Goal: Information Seeking & Learning: Learn about a topic

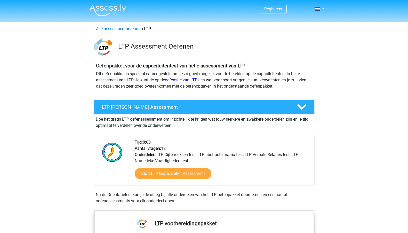
click at [122, 32] on div "Alle assessmentbureaus LTP" at bounding box center [204, 29] width 220 height 6
click at [125, 29] on link "Alle assessmentbureaus" at bounding box center [118, 28] width 44 height 5
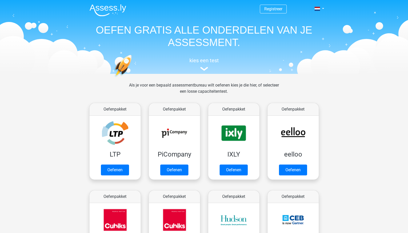
scroll to position [82, 0]
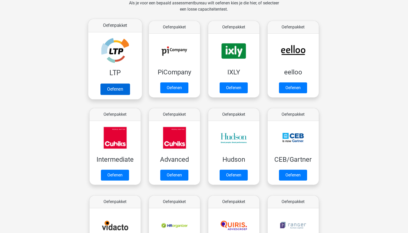
click at [120, 83] on link "Oefenen" at bounding box center [114, 88] width 29 height 11
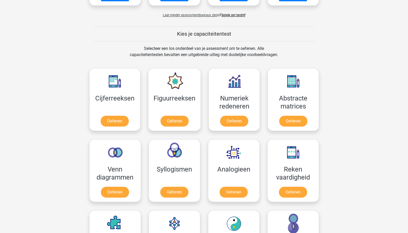
scroll to position [441, 0]
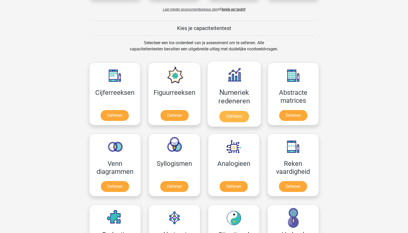
click at [231, 115] on link "Oefenen" at bounding box center [233, 116] width 29 height 11
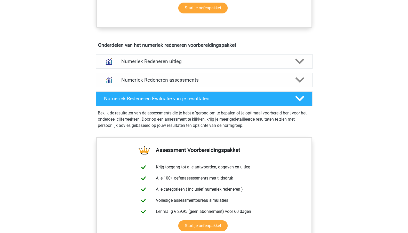
scroll to position [274, 0]
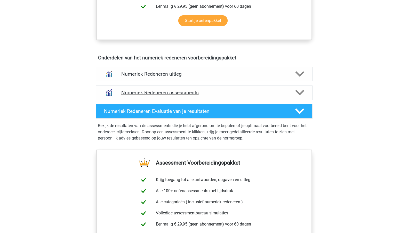
click at [195, 86] on div "Numeriek Redeneren assessments" at bounding box center [204, 92] width 217 height 14
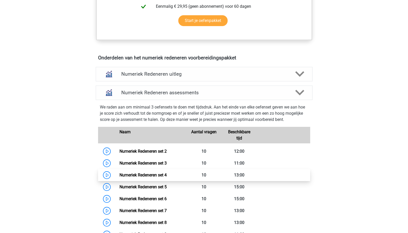
click at [142, 172] on link "Numeriek Redeneren set 4" at bounding box center [142, 174] width 47 height 5
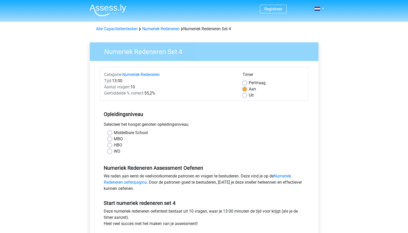
click at [119, 143] on label "HBO" at bounding box center [118, 145] width 8 height 6
click at [112, 143] on input "HBO" at bounding box center [110, 144] width 4 height 5
radio input "true"
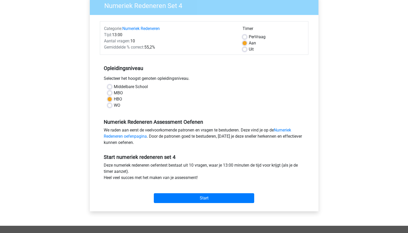
scroll to position [68, 0]
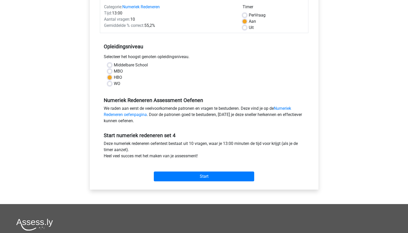
click at [257, 14] on label "Per Vraag" at bounding box center [257, 15] width 17 height 6
click at [247, 14] on input "Per Vraag" at bounding box center [244, 14] width 4 height 5
radio input "true"
click at [188, 175] on input "Start" at bounding box center [204, 176] width 100 height 10
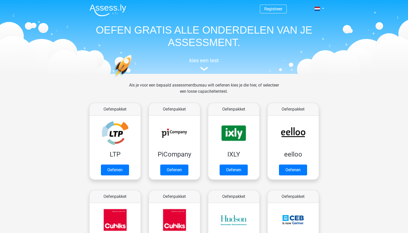
scroll to position [441, 0]
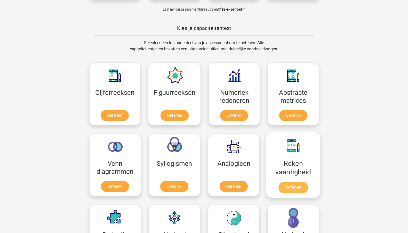
click at [283, 183] on link "Oefenen" at bounding box center [292, 187] width 29 height 11
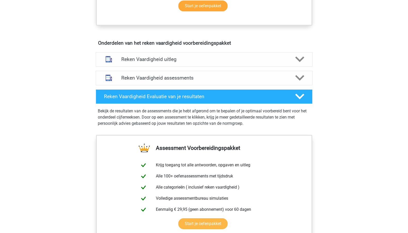
scroll to position [302, 0]
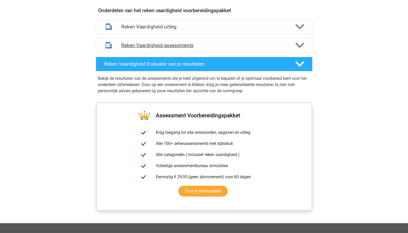
click at [214, 49] on div "Reken Vaardigheid assessments" at bounding box center [204, 45] width 217 height 14
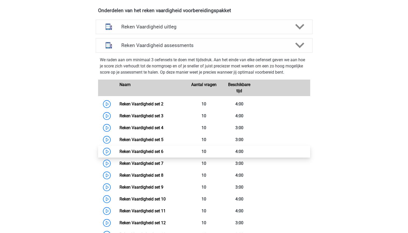
click at [163, 154] on link "Reken Vaardigheid set 6" at bounding box center [141, 151] width 44 height 5
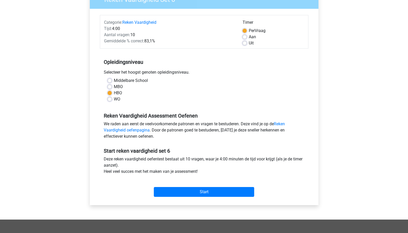
scroll to position [110, 0]
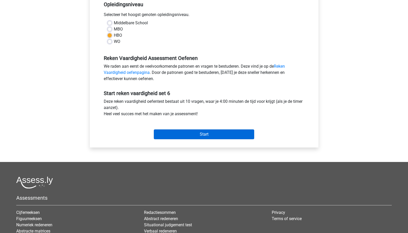
click at [190, 136] on input "Start" at bounding box center [204, 134] width 100 height 10
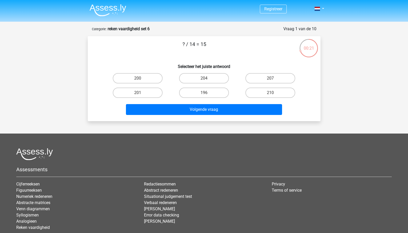
click at [259, 87] on div "210" at bounding box center [270, 92] width 66 height 14
click at [259, 89] on label "210" at bounding box center [270, 92] width 50 height 10
click at [270, 93] on input "210" at bounding box center [271, 94] width 3 height 3
radio input "true"
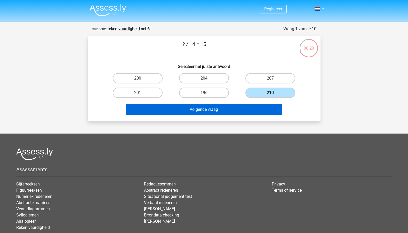
click at [228, 107] on button "Volgende vraag" at bounding box center [204, 109] width 156 height 11
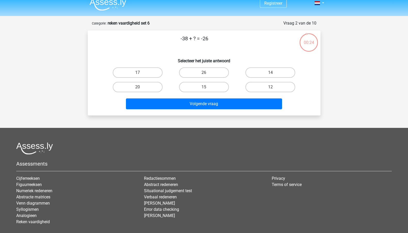
scroll to position [5, 0]
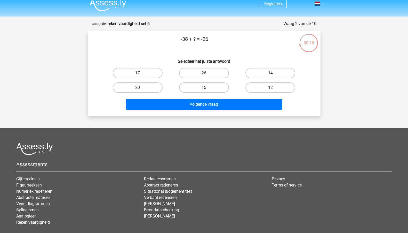
click at [258, 89] on label "12" at bounding box center [270, 87] width 50 height 10
click at [270, 89] on input "12" at bounding box center [271, 88] width 3 height 3
radio input "true"
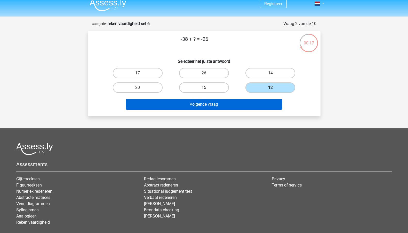
click at [236, 103] on button "Volgende vraag" at bounding box center [204, 104] width 156 height 11
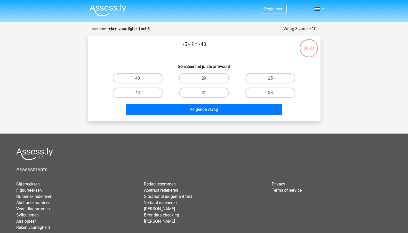
scroll to position [0, 0]
click at [151, 94] on label "43" at bounding box center [138, 92] width 50 height 10
click at [141, 94] on input "43" at bounding box center [138, 94] width 3 height 3
radio input "true"
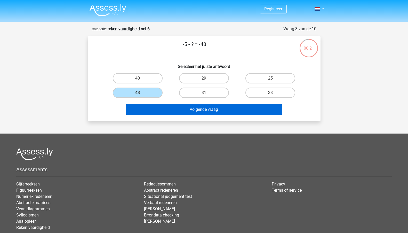
click at [181, 107] on button "Volgende vraag" at bounding box center [204, 109] width 156 height 11
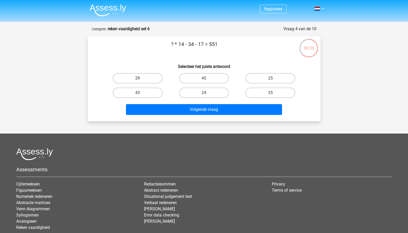
click at [147, 75] on label "29" at bounding box center [138, 78] width 50 height 10
click at [141, 78] on input "29" at bounding box center [138, 79] width 3 height 3
radio input "true"
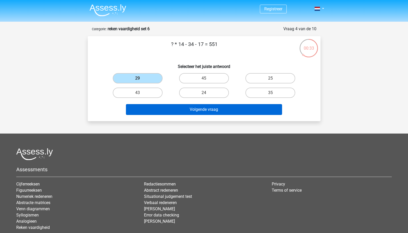
click at [179, 106] on button "Volgende vraag" at bounding box center [204, 109] width 156 height 11
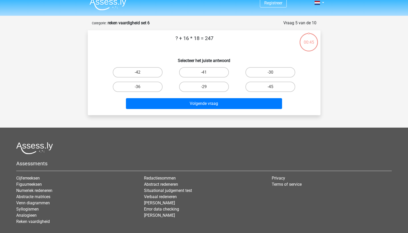
scroll to position [4, 0]
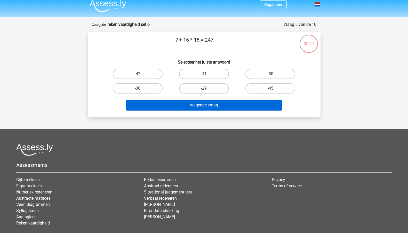
click at [164, 100] on div "Volgende vraag" at bounding box center [204, 103] width 216 height 17
click at [168, 101] on button "Volgende vraag" at bounding box center [204, 105] width 156 height 11
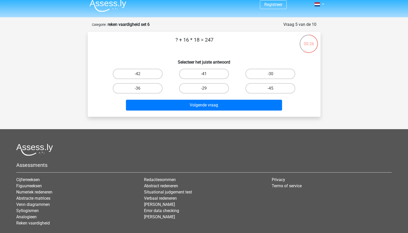
click at [186, 76] on label "-41" at bounding box center [204, 74] width 50 height 10
click at [204, 76] on input "-41" at bounding box center [205, 75] width 3 height 3
radio input "true"
click at [185, 97] on div "Volgende vraag" at bounding box center [204, 103] width 216 height 17
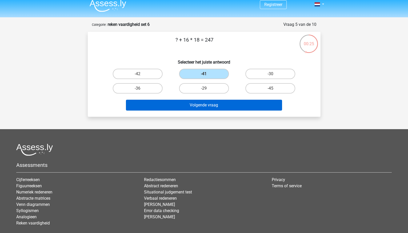
click at [185, 102] on button "Volgende vraag" at bounding box center [204, 105] width 156 height 11
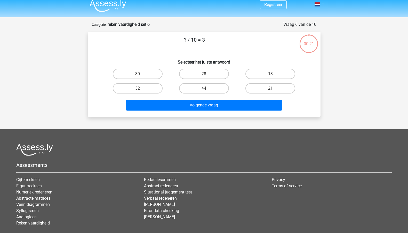
scroll to position [26, 0]
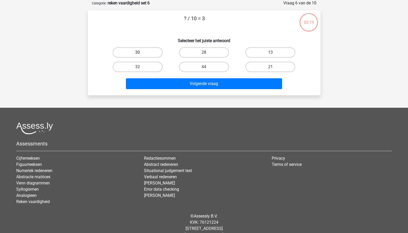
click at [147, 55] on label "30" at bounding box center [138, 52] width 50 height 10
click at [141, 55] on input "30" at bounding box center [138, 53] width 3 height 3
radio input "true"
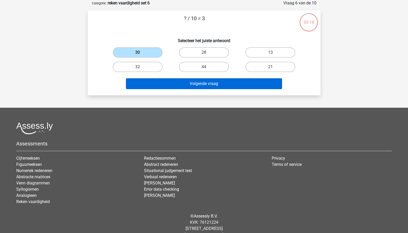
click at [158, 84] on button "Volgende vraag" at bounding box center [204, 83] width 156 height 11
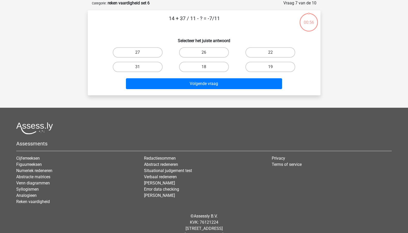
scroll to position [12, 0]
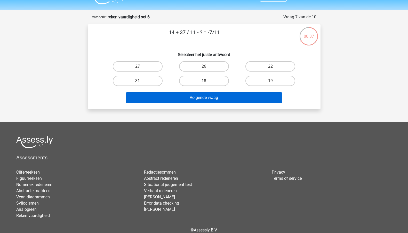
click at [159, 94] on button "Volgende vraag" at bounding box center [204, 97] width 156 height 11
click at [161, 96] on button "Volgende vraag" at bounding box center [204, 97] width 156 height 11
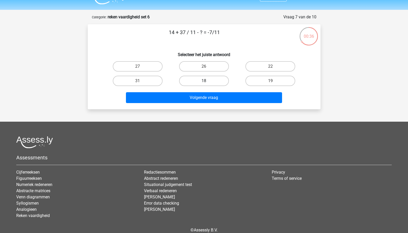
click at [186, 79] on label "18" at bounding box center [204, 81] width 50 height 10
click at [204, 81] on input "18" at bounding box center [205, 82] width 3 height 3
radio input "true"
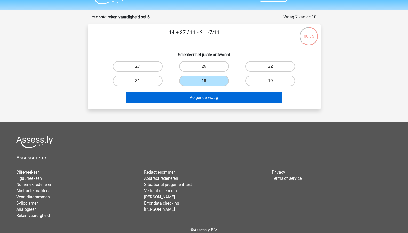
click at [182, 97] on button "Volgende vraag" at bounding box center [204, 97] width 156 height 11
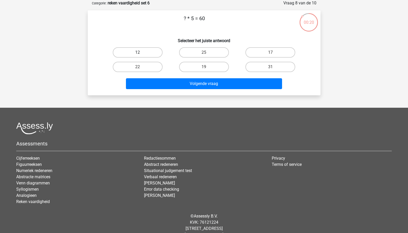
click at [149, 53] on label "12" at bounding box center [138, 52] width 50 height 10
click at [141, 53] on input "12" at bounding box center [138, 53] width 3 height 3
radio input "true"
click at [159, 77] on div "Volgende vraag" at bounding box center [204, 82] width 216 height 17
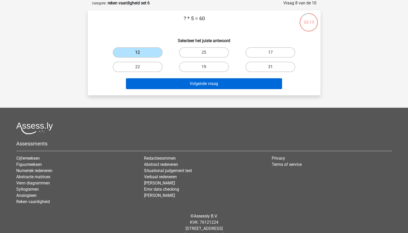
click at [160, 82] on button "Volgende vraag" at bounding box center [204, 83] width 156 height 11
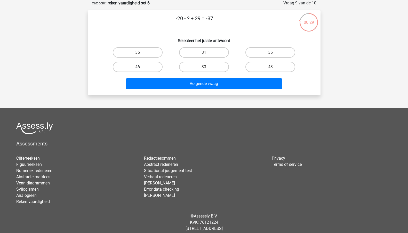
click at [153, 68] on label "46" at bounding box center [138, 67] width 50 height 10
click at [141, 68] on input "46" at bounding box center [138, 68] width 3 height 3
radio input "true"
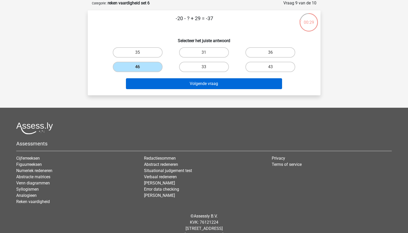
click at [168, 84] on button "Volgende vraag" at bounding box center [204, 83] width 156 height 11
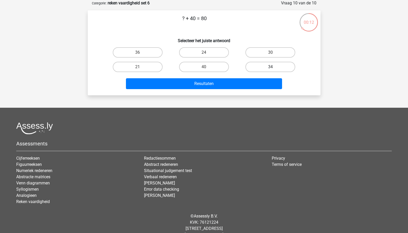
click at [256, 66] on label "34" at bounding box center [270, 67] width 50 height 10
click at [270, 67] on input "34" at bounding box center [271, 68] width 3 height 3
radio input "true"
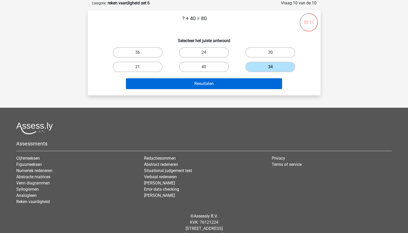
click at [238, 80] on button "Resultaten" at bounding box center [204, 83] width 156 height 11
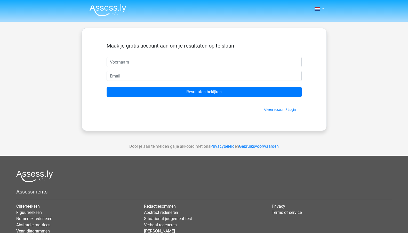
click at [111, 3] on li at bounding box center [105, 9] width 41 height 14
click at [111, 10] on img at bounding box center [107, 10] width 37 height 12
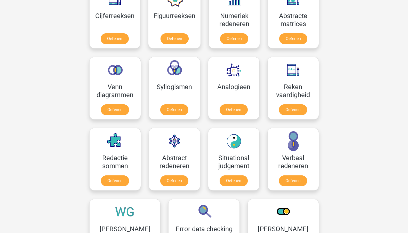
scroll to position [255, 0]
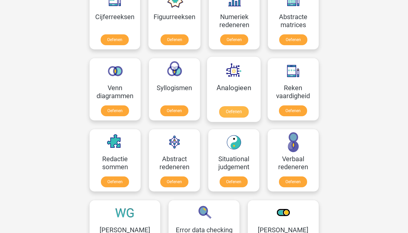
click at [225, 106] on link "Oefenen" at bounding box center [233, 111] width 29 height 11
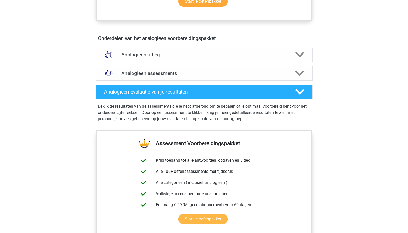
scroll to position [277, 0]
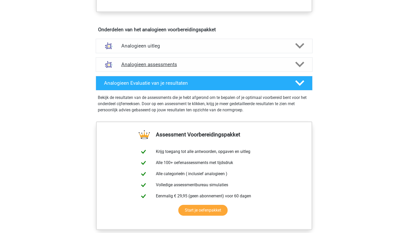
click at [204, 62] on h4 "Analogieen assessments" at bounding box center [204, 64] width 166 height 6
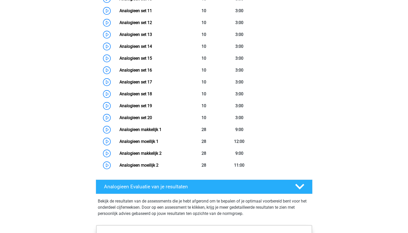
scroll to position [506, 0]
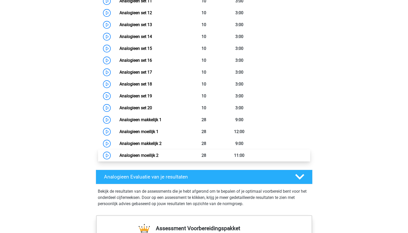
click at [158, 156] on link "Analogieen moeilijk 2" at bounding box center [138, 155] width 39 height 5
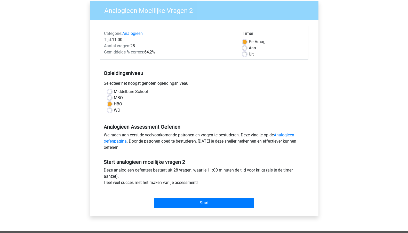
scroll to position [42, 0]
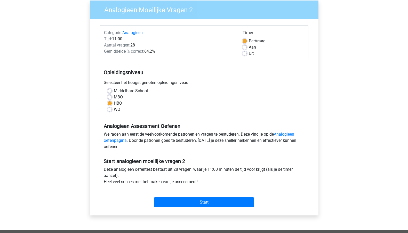
click at [162, 195] on div "Start" at bounding box center [204, 198] width 208 height 18
click at [162, 199] on input "Start" at bounding box center [204, 202] width 100 height 10
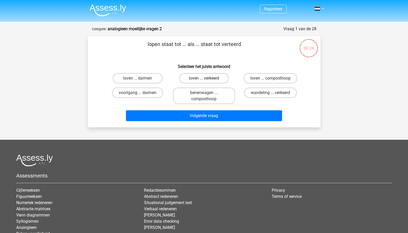
click at [196, 81] on label "loven ... verkeerd" at bounding box center [204, 78] width 50 height 10
click at [204, 81] on input "loven ... verkeerd" at bounding box center [205, 79] width 3 height 3
radio input "true"
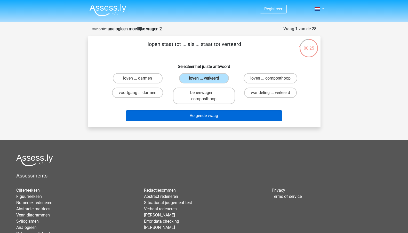
click at [193, 115] on button "Volgende vraag" at bounding box center [204, 115] width 156 height 11
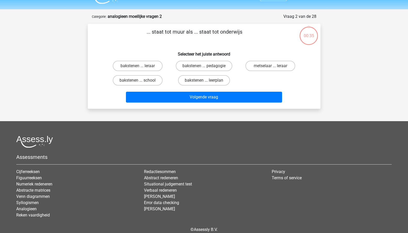
scroll to position [8, 0]
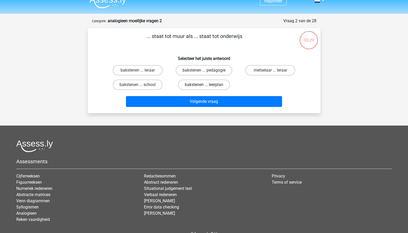
click at [202, 87] on label "bakstenen ... leerplan" at bounding box center [204, 84] width 52 height 10
click at [204, 87] on input "bakstenen ... leerplan" at bounding box center [205, 86] width 3 height 3
radio input "true"
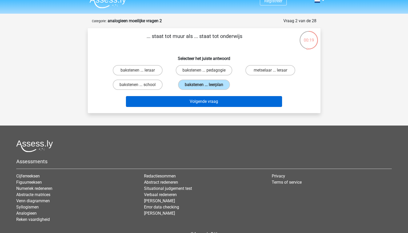
click at [200, 98] on button "Volgende vraag" at bounding box center [204, 101] width 156 height 11
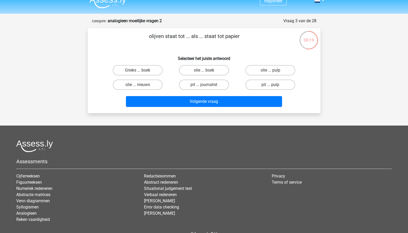
scroll to position [26, 0]
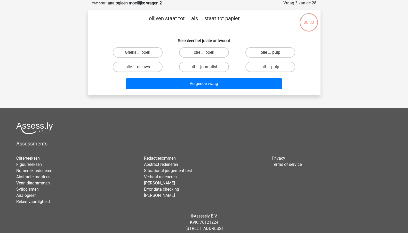
click at [259, 54] on label "olie ... pulp" at bounding box center [270, 52] width 50 height 10
click at [270, 54] on input "olie ... pulp" at bounding box center [271, 53] width 3 height 3
radio input "true"
click at [235, 77] on div "Volgende vraag" at bounding box center [204, 82] width 216 height 17
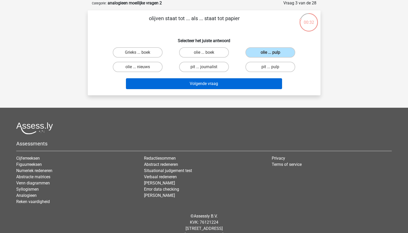
click at [235, 81] on button "Volgende vraag" at bounding box center [204, 83] width 156 height 11
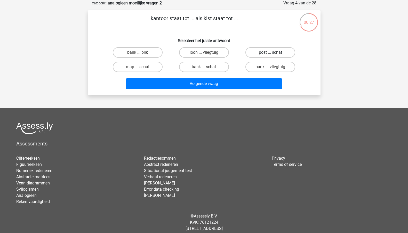
click at [252, 50] on label "post ... schat" at bounding box center [270, 52] width 50 height 10
click at [270, 52] on input "post ... schat" at bounding box center [271, 53] width 3 height 3
radio input "true"
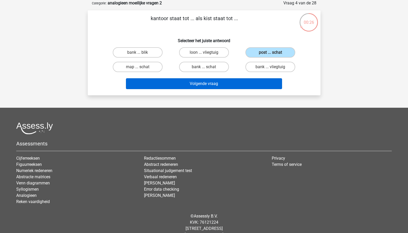
click at [221, 80] on button "Volgende vraag" at bounding box center [204, 83] width 156 height 11
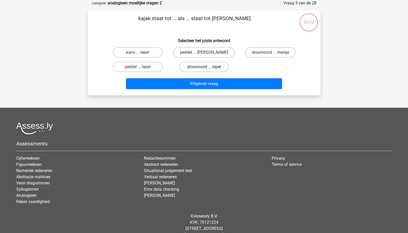
click at [214, 69] on label "droomoord ... lepel" at bounding box center [204, 67] width 50 height 10
click at [207, 69] on input "droomoord ... lepel" at bounding box center [205, 68] width 3 height 3
radio input "true"
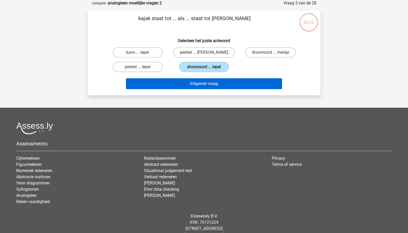
click at [213, 82] on button "Volgende vraag" at bounding box center [204, 83] width 156 height 11
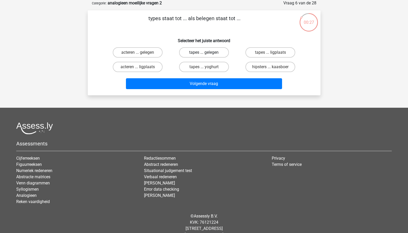
click at [214, 52] on label "tapes ... gelegen" at bounding box center [204, 52] width 50 height 10
click at [207, 52] on input "tapes ... gelegen" at bounding box center [205, 53] width 3 height 3
radio input "true"
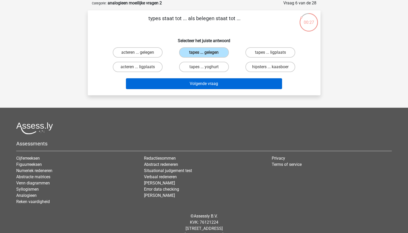
click at [210, 86] on button "Volgende vraag" at bounding box center [204, 83] width 156 height 11
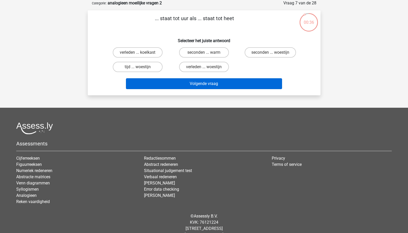
click at [216, 86] on button "Volgende vraag" at bounding box center [204, 83] width 156 height 11
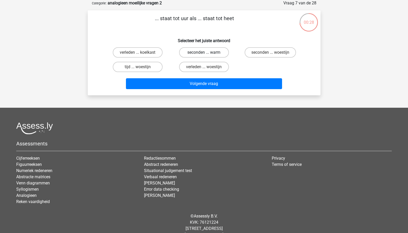
click at [186, 55] on label "seconden ... warm" at bounding box center [204, 52] width 50 height 10
click at [204, 55] on input "seconden ... warm" at bounding box center [205, 53] width 3 height 3
radio input "true"
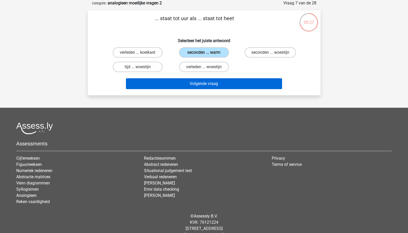
click at [184, 84] on button "Volgende vraag" at bounding box center [204, 83] width 156 height 11
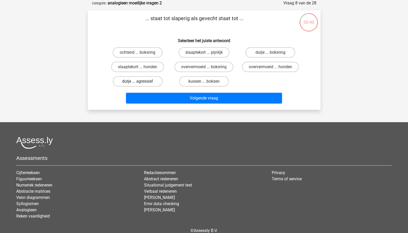
click at [159, 81] on label "dutje ... agressief" at bounding box center [138, 81] width 50 height 10
click at [141, 81] on input "dutje ... agressief" at bounding box center [138, 82] width 3 height 3
radio input "true"
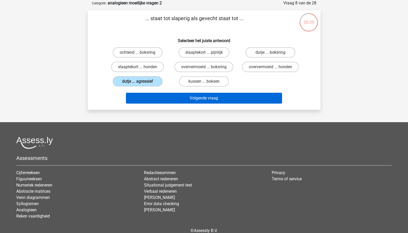
click at [178, 100] on button "Volgende vraag" at bounding box center [204, 98] width 156 height 11
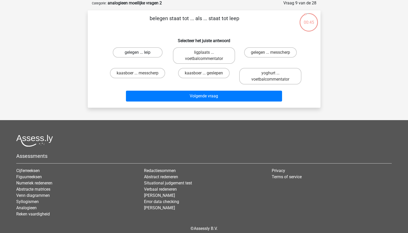
click at [153, 53] on label "gelegen ... leip" at bounding box center [138, 52] width 50 height 10
click at [141, 53] on input "gelegen ... leip" at bounding box center [138, 53] width 3 height 3
radio input "true"
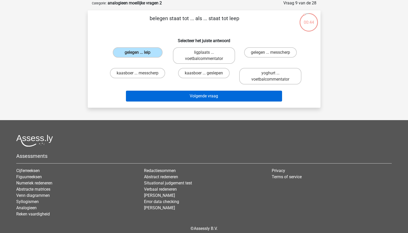
click at [175, 101] on button "Volgende vraag" at bounding box center [204, 96] width 156 height 11
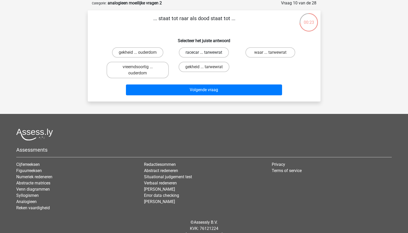
click at [207, 58] on label "racecar ... tarwewrat" at bounding box center [204, 52] width 50 height 10
click at [207, 56] on input "racecar ... tarwewrat" at bounding box center [205, 53] width 3 height 3
radio input "true"
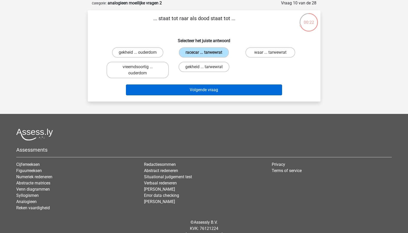
click at [207, 93] on button "Volgende vraag" at bounding box center [204, 89] width 156 height 11
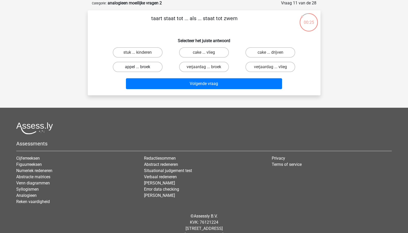
click at [135, 72] on label "appel ... broek" at bounding box center [138, 67] width 50 height 10
click at [137, 70] on input "appel ... broek" at bounding box center [138, 68] width 3 height 3
radio input "true"
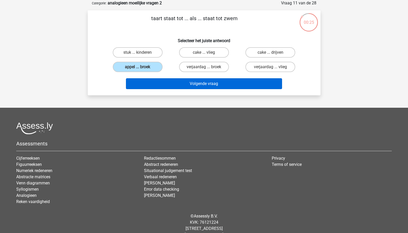
click at [152, 80] on button "Volgende vraag" at bounding box center [204, 83] width 156 height 11
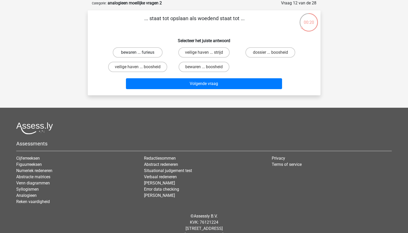
click at [156, 54] on label "bewaren ... furieus" at bounding box center [138, 52] width 50 height 10
click at [141, 54] on input "bewaren ... furieus" at bounding box center [138, 53] width 3 height 3
radio input "true"
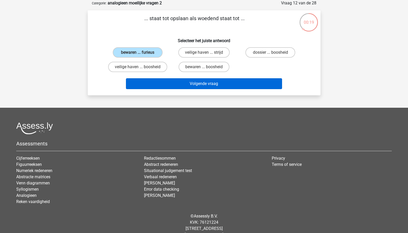
click at [161, 84] on button "Volgende vraag" at bounding box center [204, 83] width 156 height 11
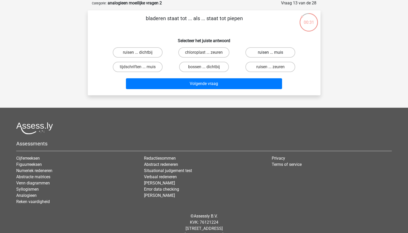
click at [262, 52] on label "ruisen ... muis" at bounding box center [270, 52] width 50 height 10
click at [270, 52] on input "ruisen ... muis" at bounding box center [271, 53] width 3 height 3
radio input "true"
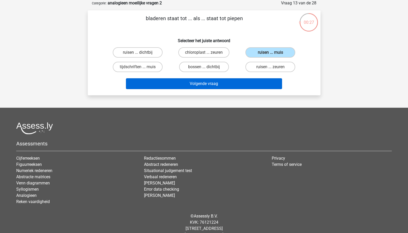
click at [245, 81] on button "Volgende vraag" at bounding box center [204, 83] width 156 height 11
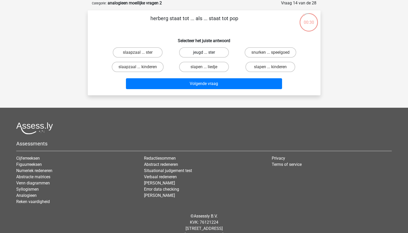
click at [213, 54] on label "jeugd ... ster" at bounding box center [204, 52] width 50 height 10
click at [207, 54] on input "jeugd ... ster" at bounding box center [205, 53] width 3 height 3
radio input "true"
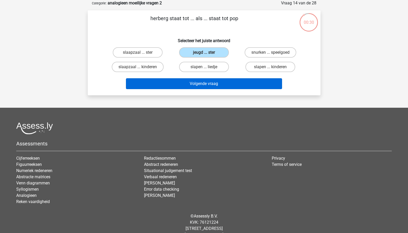
click at [213, 84] on button "Volgende vraag" at bounding box center [204, 83] width 156 height 11
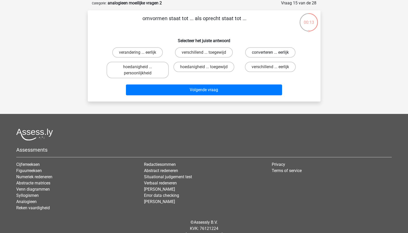
click at [265, 55] on label "converteren ... eerlijk" at bounding box center [270, 52] width 50 height 10
click at [270, 55] on input "converteren ... eerlijk" at bounding box center [271, 53] width 3 height 3
radio input "true"
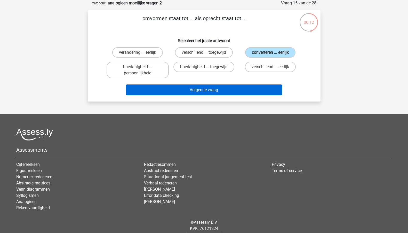
click at [232, 90] on button "Volgende vraag" at bounding box center [204, 89] width 156 height 11
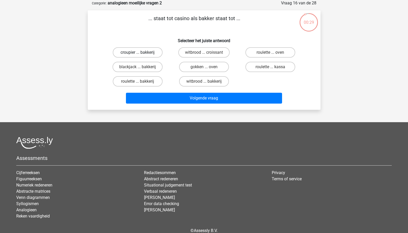
click at [150, 52] on label "croupier ... bakkerij" at bounding box center [138, 52] width 50 height 10
click at [141, 52] on input "croupier ... bakkerij" at bounding box center [138, 53] width 3 height 3
radio input "true"
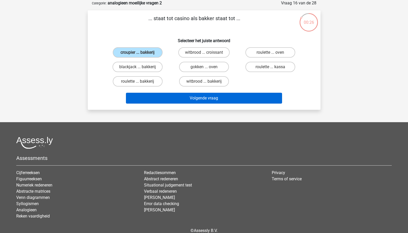
click at [166, 95] on button "Volgende vraag" at bounding box center [204, 98] width 156 height 11
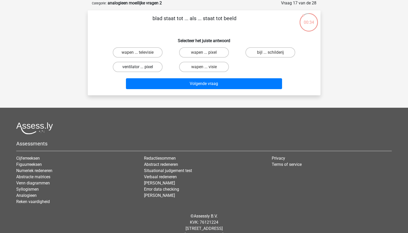
click at [152, 67] on label "ventilator ... pixel" at bounding box center [138, 67] width 50 height 10
click at [141, 67] on input "ventilator ... pixel" at bounding box center [138, 68] width 3 height 3
radio input "true"
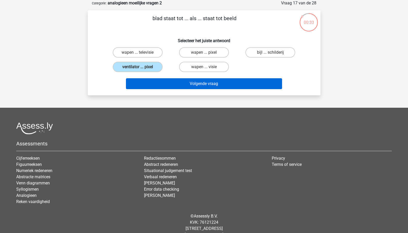
click at [166, 80] on button "Volgende vraag" at bounding box center [204, 83] width 156 height 11
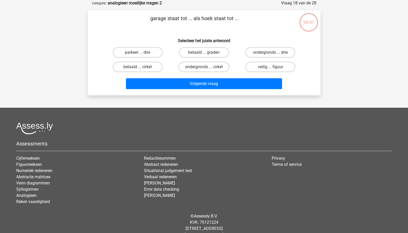
click at [152, 58] on div "parkeer ... drie" at bounding box center [137, 52] width 66 height 14
click at [153, 51] on label "parkeer ... drie" at bounding box center [138, 52] width 50 height 10
click at [141, 52] on input "parkeer ... drie" at bounding box center [138, 53] width 3 height 3
radio input "true"
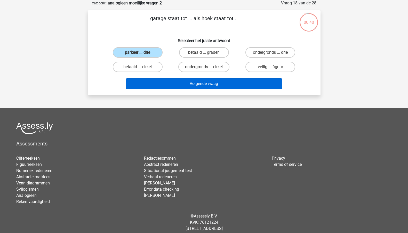
click at [169, 80] on button "Volgende vraag" at bounding box center [204, 83] width 156 height 11
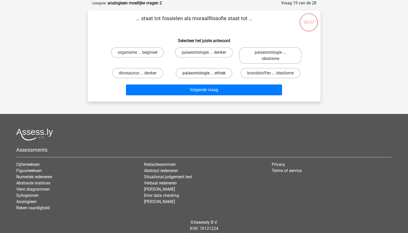
click at [190, 73] on label "palaeontologie ... ethiek" at bounding box center [204, 73] width 56 height 10
click at [204, 73] on input "palaeontologie ... ethiek" at bounding box center [205, 74] width 3 height 3
radio input "true"
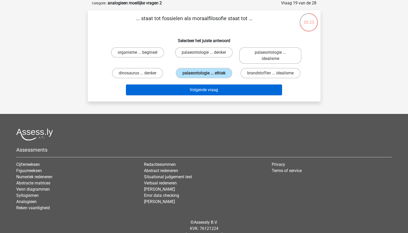
click at [194, 95] on button "Volgende vraag" at bounding box center [204, 89] width 156 height 11
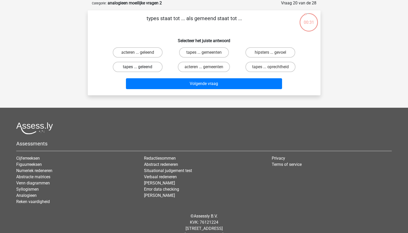
click at [138, 71] on label "tapes ... geleend" at bounding box center [138, 67] width 50 height 10
click at [138, 70] on input "tapes ... geleend" at bounding box center [138, 68] width 3 height 3
radio input "true"
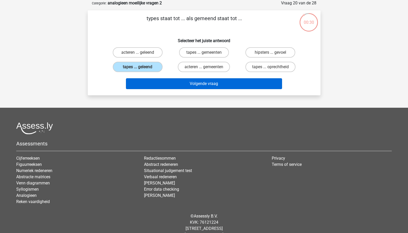
click at [159, 89] on button "Volgende vraag" at bounding box center [204, 83] width 156 height 11
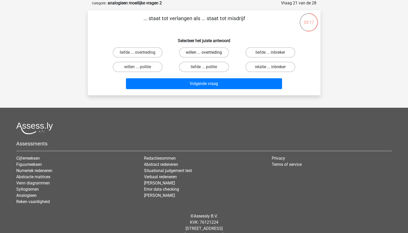
click at [193, 55] on label "willen ... overtreding" at bounding box center [204, 52] width 50 height 10
click at [204, 55] on input "willen ... overtreding" at bounding box center [205, 53] width 3 height 3
radio input "true"
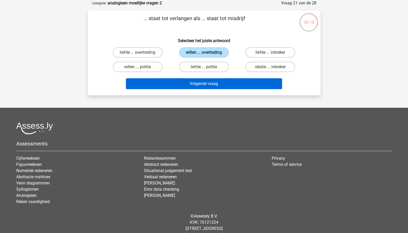
click at [189, 81] on button "Volgende vraag" at bounding box center [204, 83] width 156 height 11
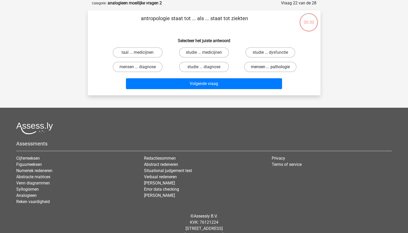
click at [257, 72] on label "mensen ... pathologie" at bounding box center [270, 67] width 52 height 10
click at [270, 70] on input "mensen ... pathologie" at bounding box center [271, 68] width 3 height 3
radio input "true"
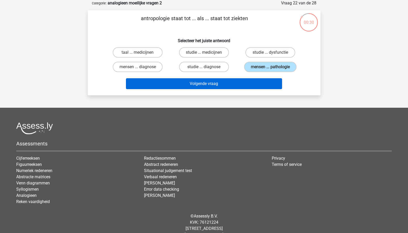
click at [247, 86] on button "Volgende vraag" at bounding box center [204, 83] width 156 height 11
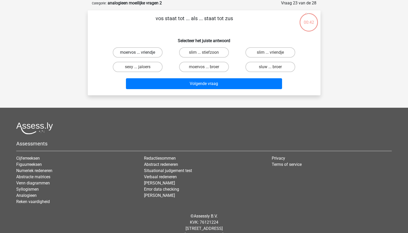
click at [148, 52] on label "moervos ... vriendje" at bounding box center [138, 52] width 50 height 10
click at [141, 52] on input "moervos ... vriendje" at bounding box center [138, 53] width 3 height 3
radio input "true"
click at [202, 68] on label "moervos ... broer" at bounding box center [204, 67] width 50 height 10
click at [204, 68] on input "moervos ... broer" at bounding box center [205, 68] width 3 height 3
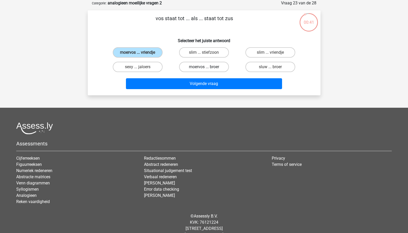
radio input "true"
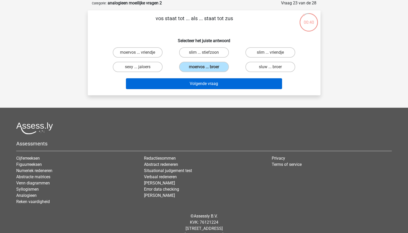
click at [200, 81] on button "Volgende vraag" at bounding box center [204, 83] width 156 height 11
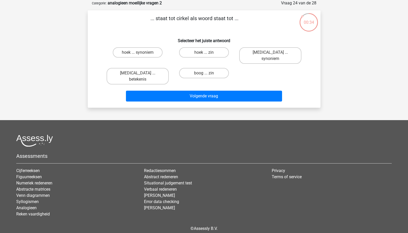
click at [205, 73] on input "boog ... zin" at bounding box center [205, 74] width 3 height 3
radio input "true"
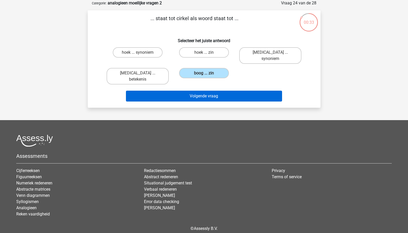
click at [204, 91] on button "Volgende vraag" at bounding box center [204, 96] width 156 height 11
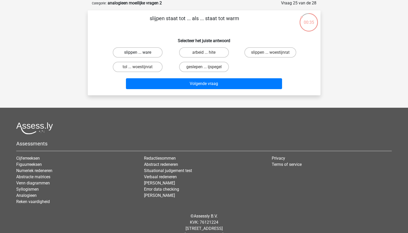
click at [137, 51] on label "slippen ... ware" at bounding box center [138, 52] width 50 height 10
click at [137, 52] on input "slippen ... ware" at bounding box center [138, 53] width 3 height 3
radio input "true"
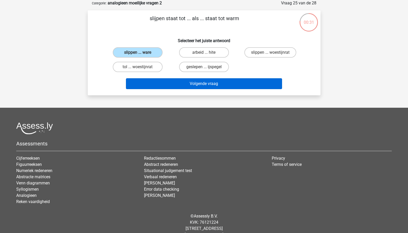
click at [159, 83] on button "Volgende vraag" at bounding box center [204, 83] width 156 height 11
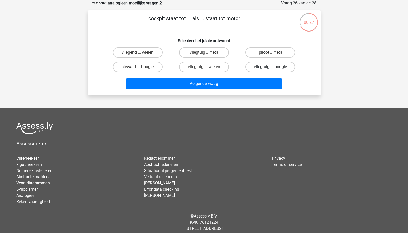
click at [263, 70] on label "vliegtuig ... bougie" at bounding box center [270, 67] width 50 height 10
click at [270, 70] on input "vliegtuig ... bougie" at bounding box center [271, 68] width 3 height 3
radio input "true"
click at [225, 66] on label "vliegtuig ... wielen" at bounding box center [204, 67] width 50 height 10
click at [207, 67] on input "vliegtuig ... wielen" at bounding box center [205, 68] width 3 height 3
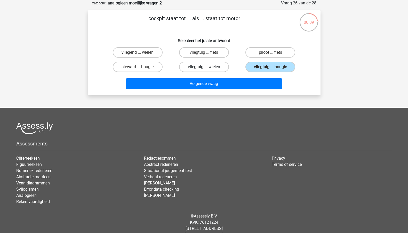
radio input "true"
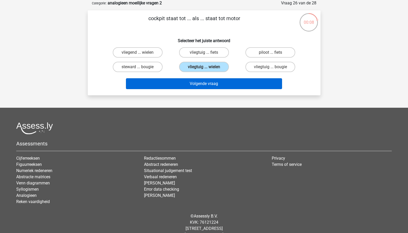
click at [223, 85] on button "Volgende vraag" at bounding box center [204, 83] width 156 height 11
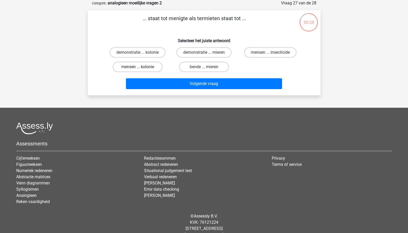
click at [153, 64] on label "mensen ... kolonie" at bounding box center [138, 67] width 50 height 10
click at [141, 67] on input "mensen ... kolonie" at bounding box center [138, 68] width 3 height 3
radio input "true"
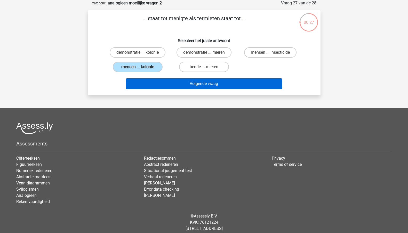
click at [169, 85] on button "Volgende vraag" at bounding box center [204, 83] width 156 height 11
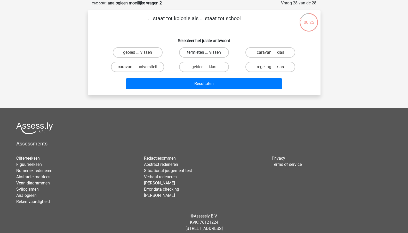
click at [194, 53] on label "termieten ... vissen" at bounding box center [204, 52] width 50 height 10
click at [204, 53] on input "termieten ... vissen" at bounding box center [205, 53] width 3 height 3
radio input "true"
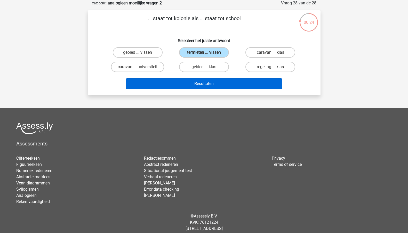
click at [193, 79] on button "Resultaten" at bounding box center [204, 83] width 156 height 11
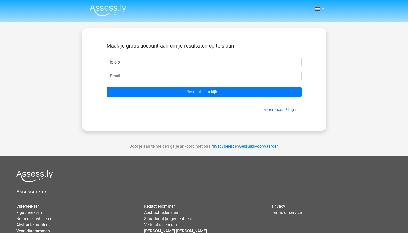
type input "jojojo"
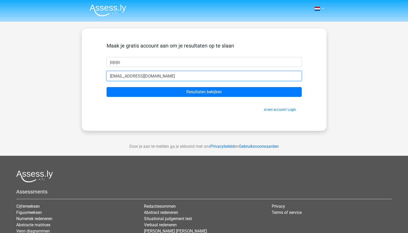
type input "[EMAIL_ADDRESS][DOMAIN_NAME]"
click at [204, 92] on input "Resultaten bekijken" at bounding box center [203, 92] width 195 height 10
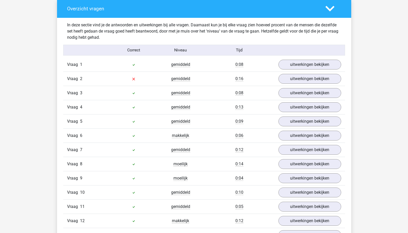
scroll to position [382, 0]
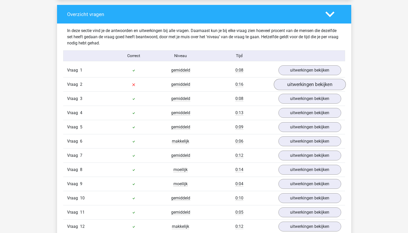
click at [293, 87] on link "uitwerkingen bekijken" at bounding box center [309, 84] width 72 height 11
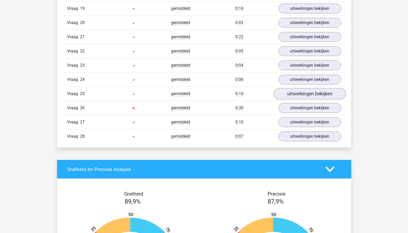
scroll to position [939, 0]
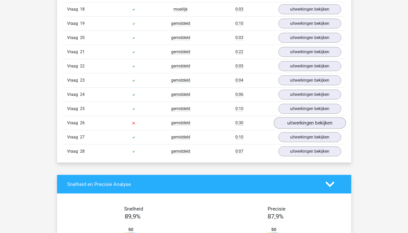
click at [285, 119] on link "uitwerkingen bekijken" at bounding box center [309, 122] width 72 height 11
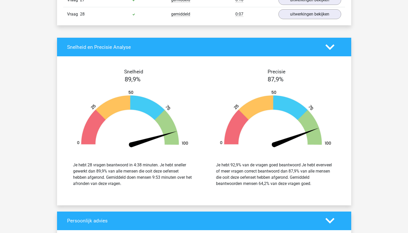
scroll to position [1337, 0]
